Goal: Navigation & Orientation: Find specific page/section

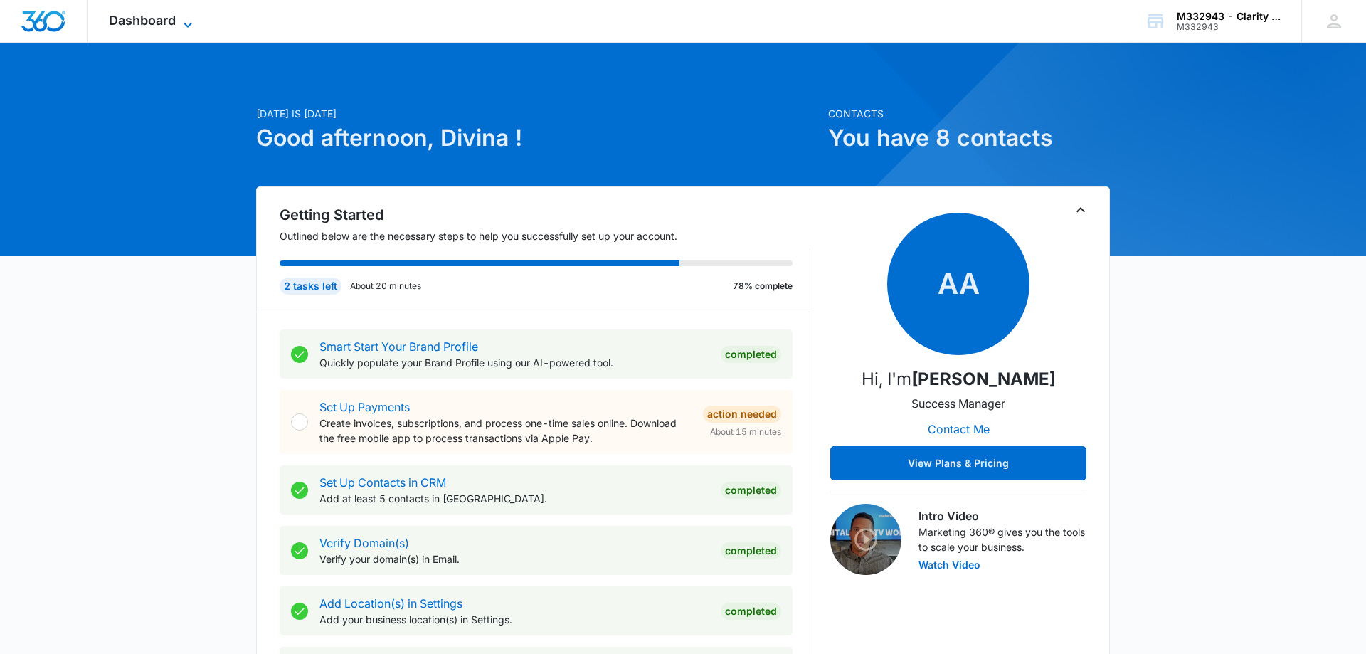
click at [152, 24] on span "Dashboard" at bounding box center [142, 20] width 67 height 15
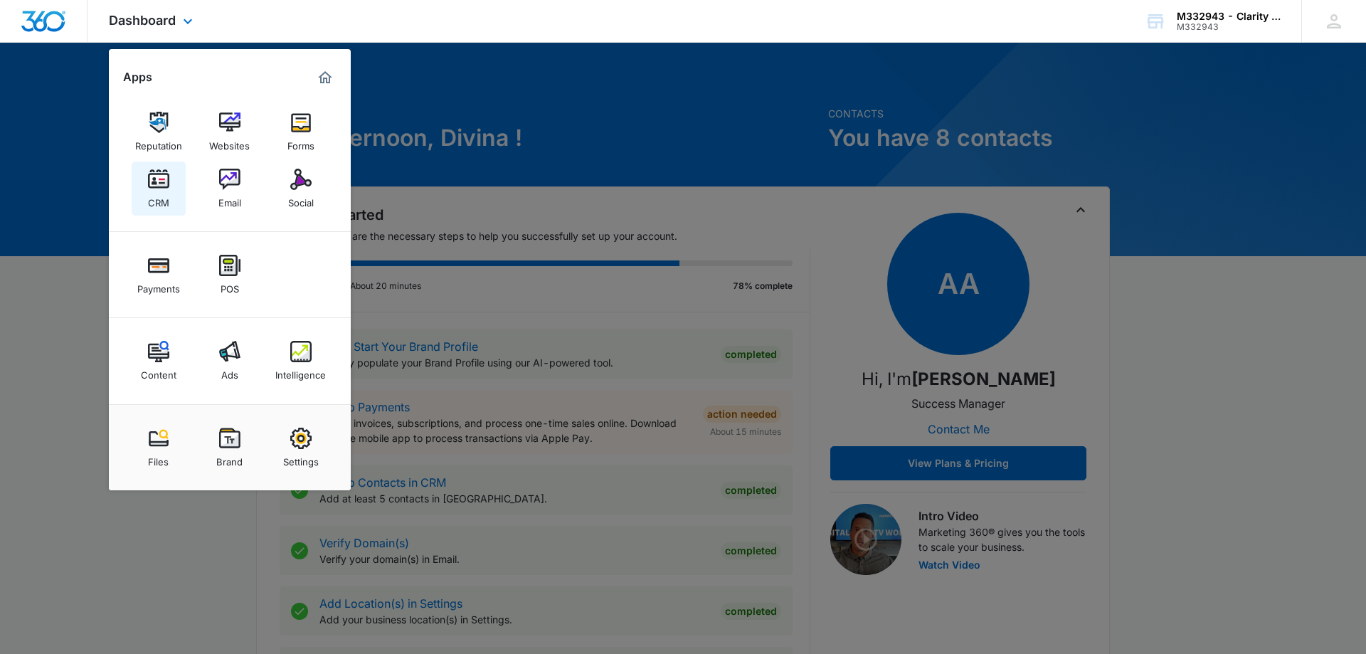
click at [169, 191] on link "CRM" at bounding box center [159, 189] width 54 height 54
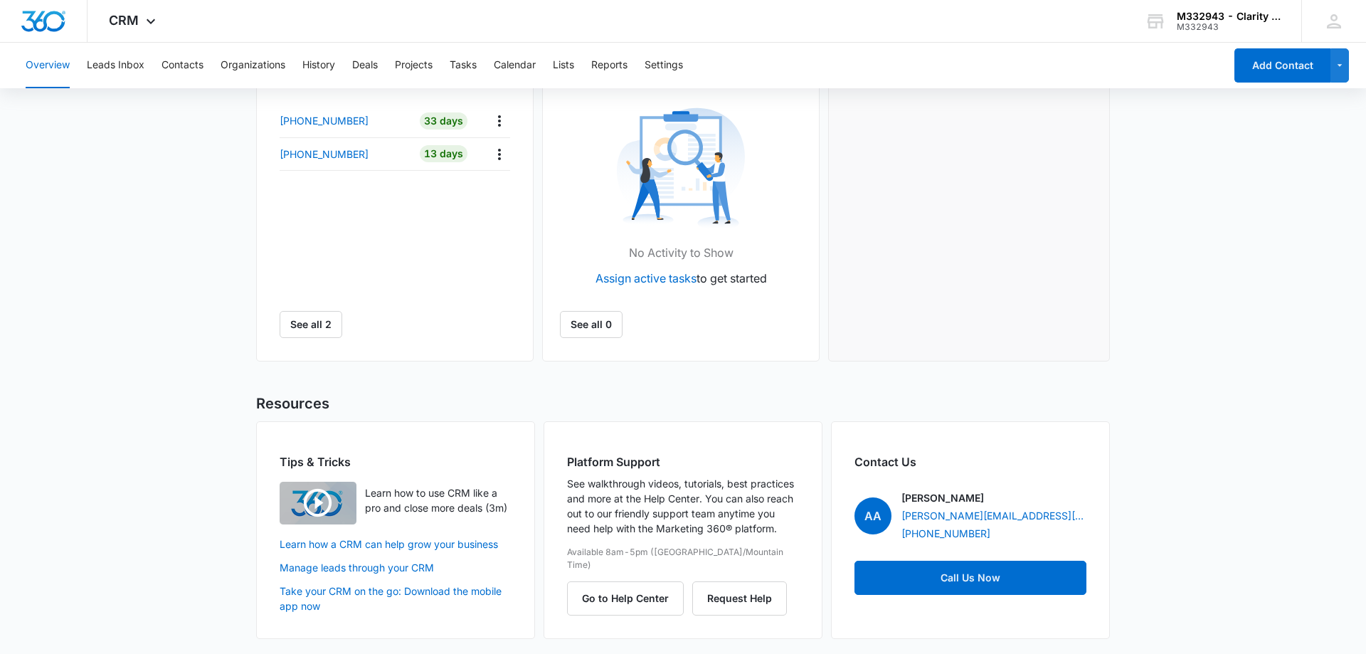
scroll to position [184, 0]
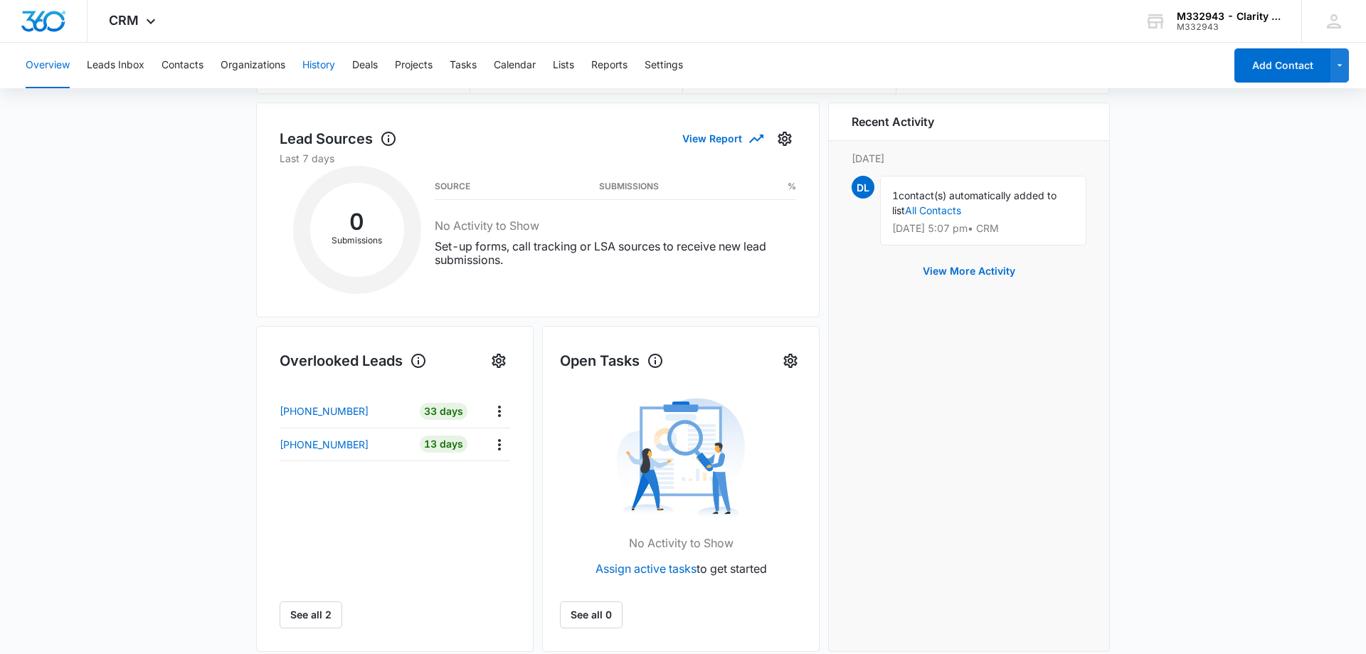
click at [327, 63] on button "History" at bounding box center [318, 66] width 33 height 46
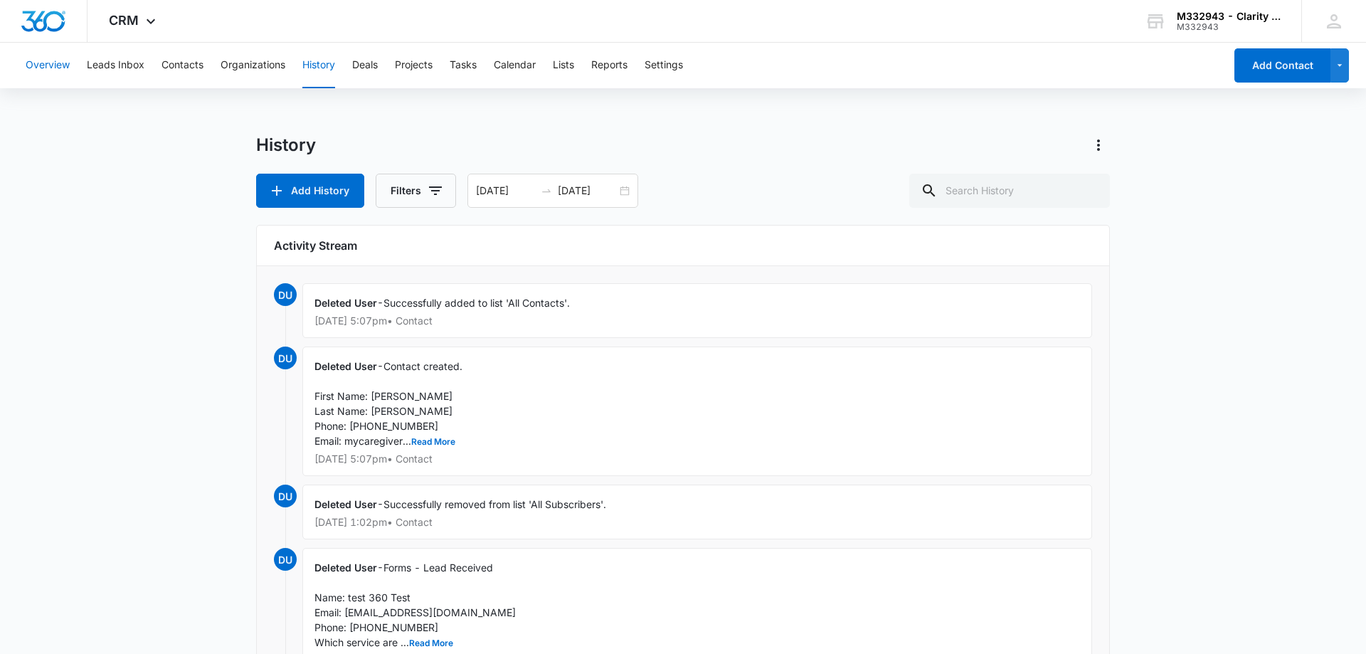
click at [46, 60] on button "Overview" at bounding box center [48, 66] width 44 height 46
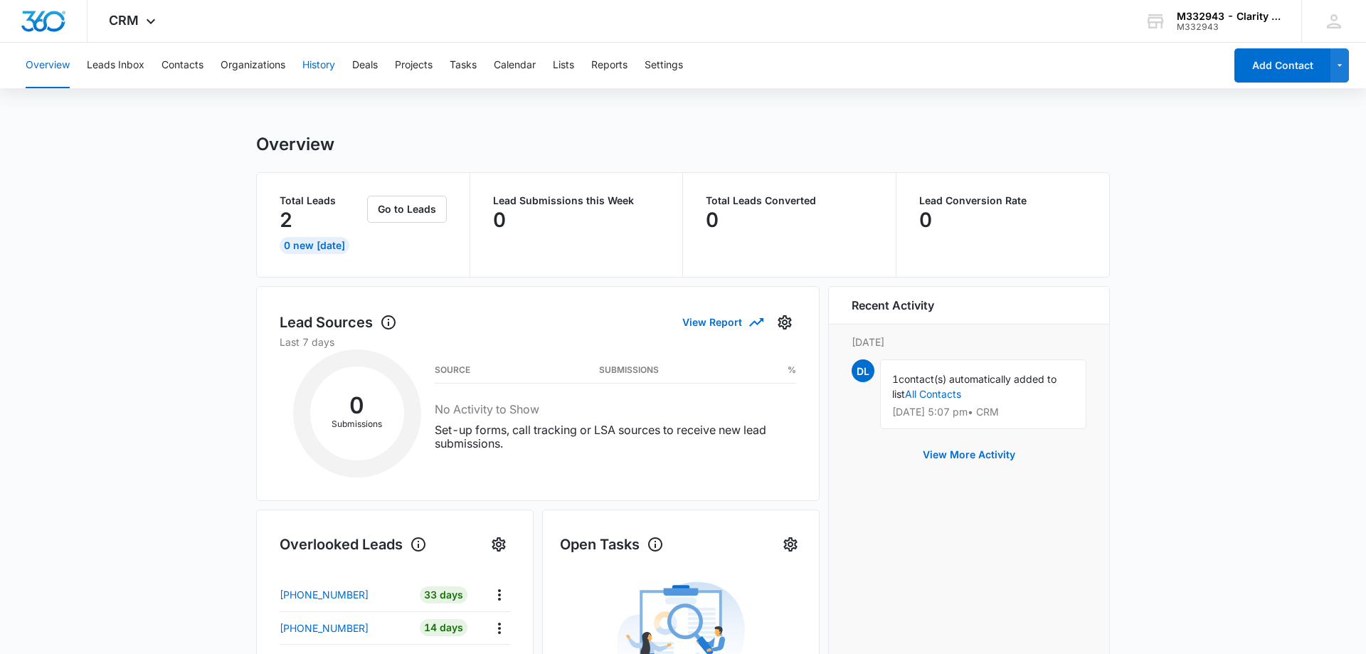
click at [334, 65] on button "History" at bounding box center [318, 66] width 33 height 46
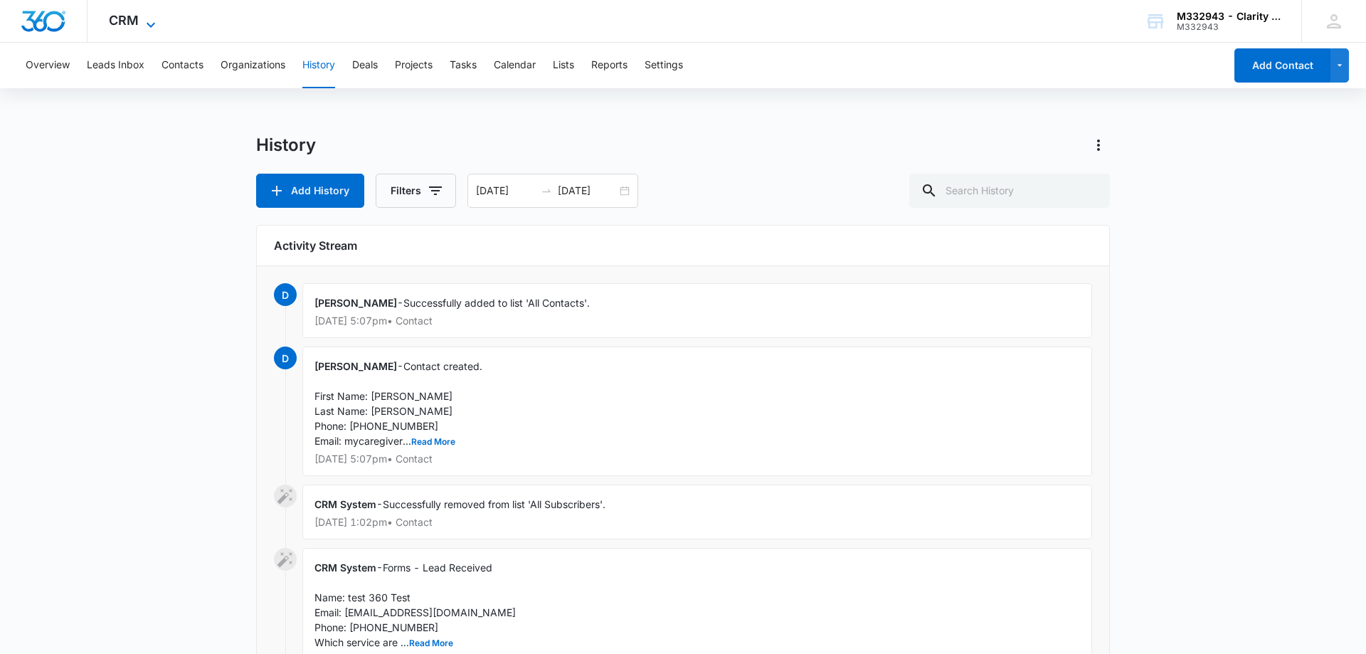
click at [120, 15] on span "CRM" at bounding box center [124, 20] width 30 height 15
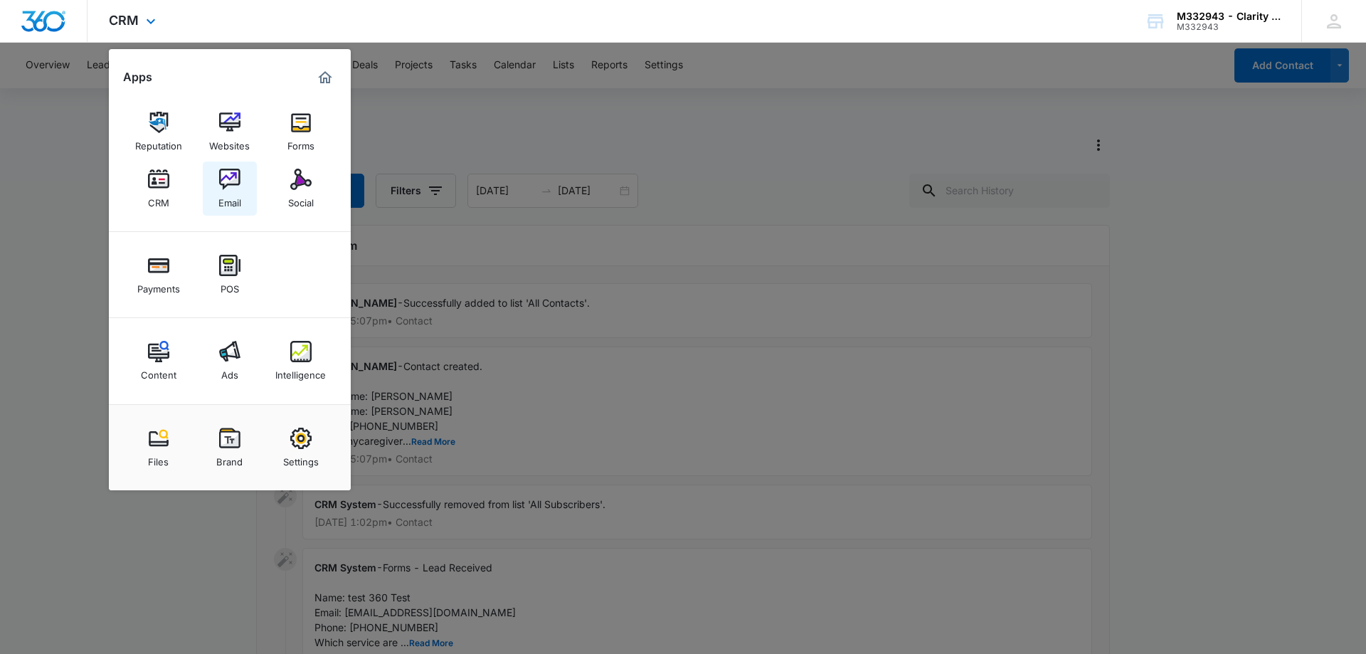
click at [236, 179] on img at bounding box center [229, 179] width 21 height 21
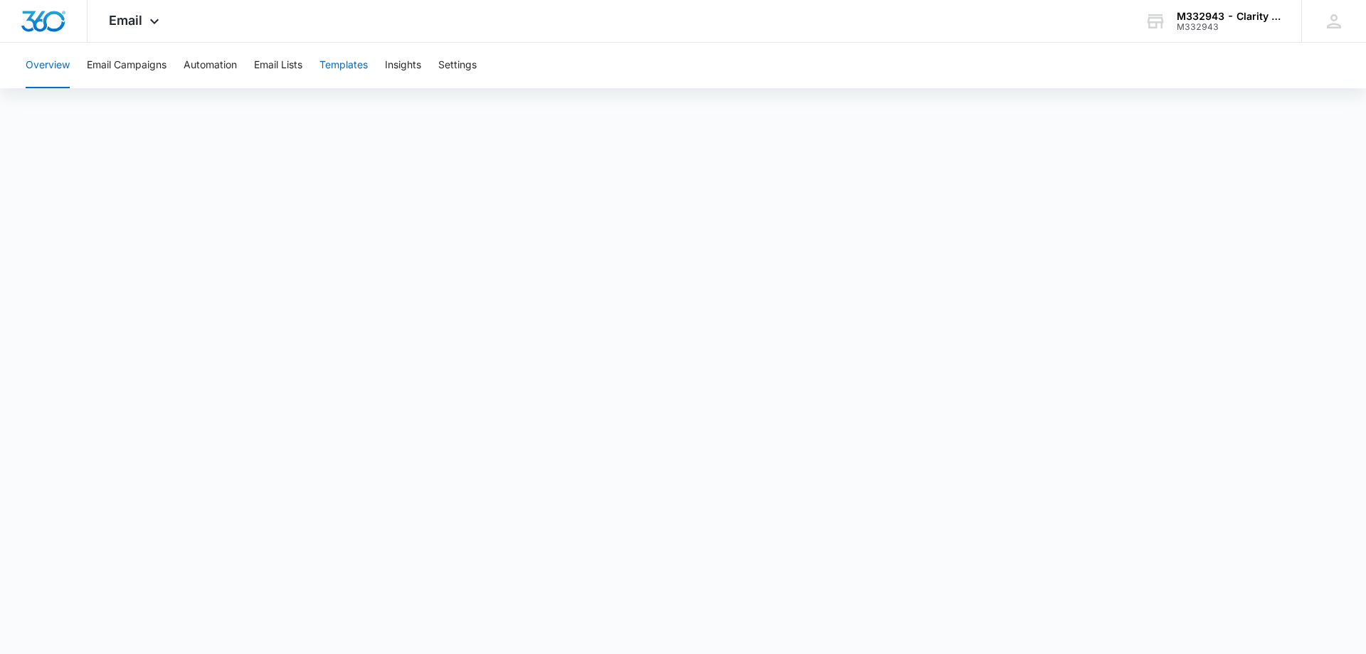
click at [330, 65] on button "Templates" at bounding box center [344, 66] width 48 height 46
click at [408, 66] on button "Insights" at bounding box center [403, 66] width 36 height 46
click at [132, 68] on button "Email Campaigns" at bounding box center [127, 66] width 80 height 46
click at [353, 73] on button "Templates" at bounding box center [344, 66] width 48 height 46
